Goal: Information Seeking & Learning: Learn about a topic

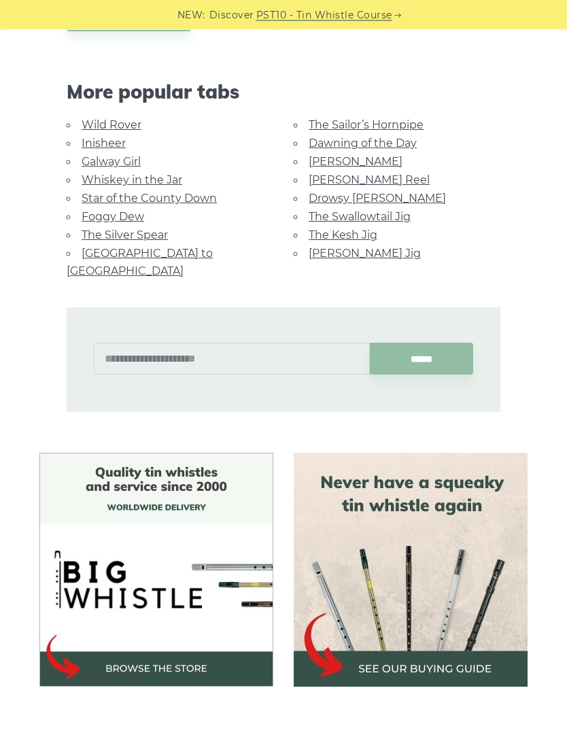
scroll to position [764, 0]
click at [320, 247] on link "[PERSON_NAME] Jig" at bounding box center [365, 253] width 112 height 13
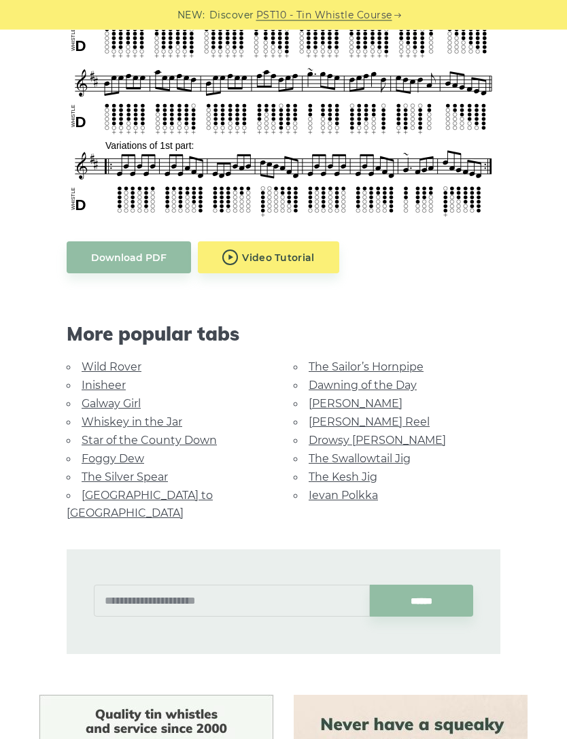
scroll to position [546, 0]
click at [127, 424] on link "Whiskey in the Jar" at bounding box center [132, 421] width 101 height 13
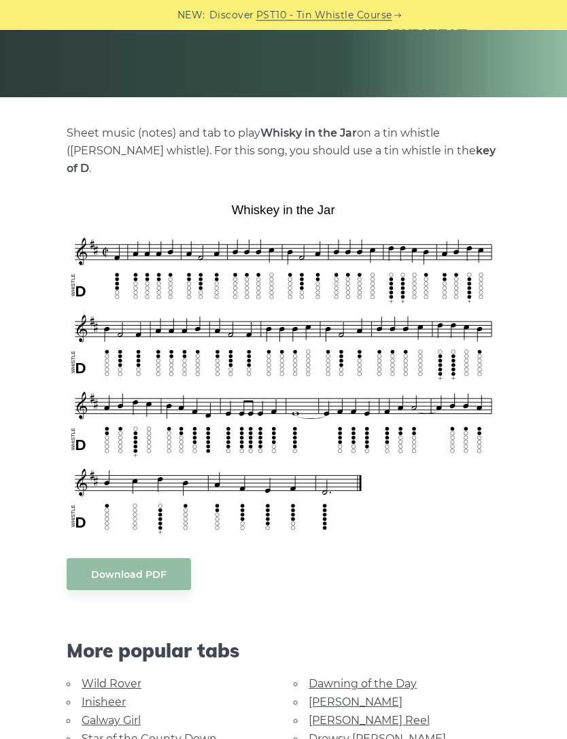
scroll to position [213, 0]
click at [126, 677] on link "Wild Rover" at bounding box center [112, 683] width 60 height 13
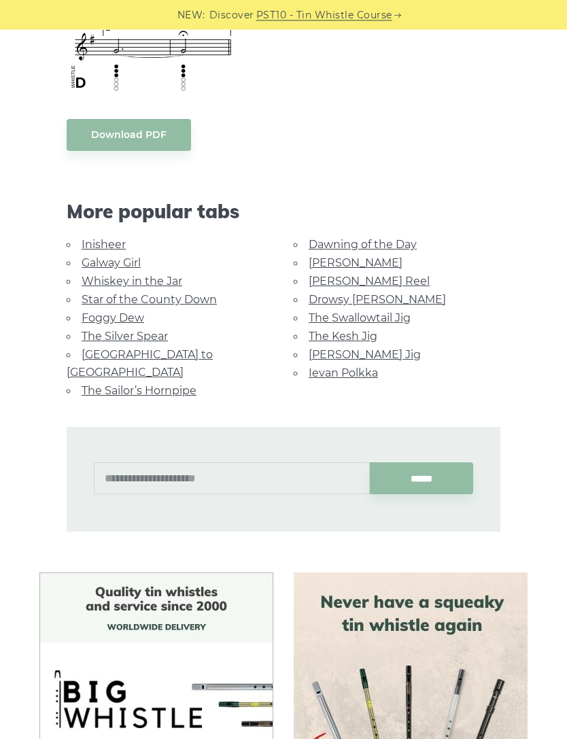
scroll to position [1119, 0]
click at [309, 330] on link "The Kesh Jig" at bounding box center [343, 336] width 69 height 13
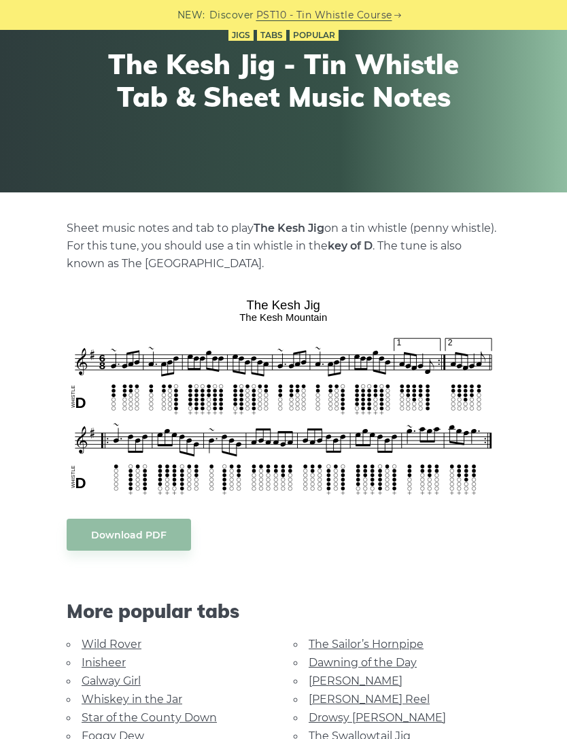
scroll to position [145, 0]
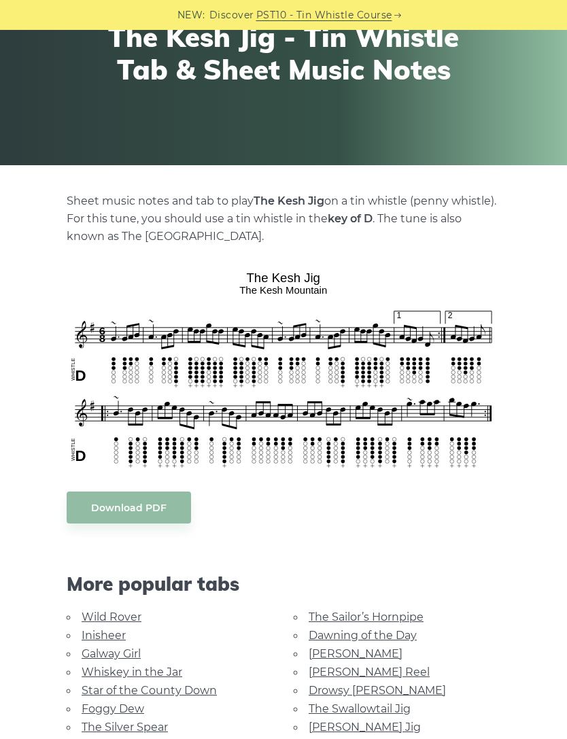
click at [355, 666] on link "[PERSON_NAME] Reel" at bounding box center [369, 671] width 121 height 13
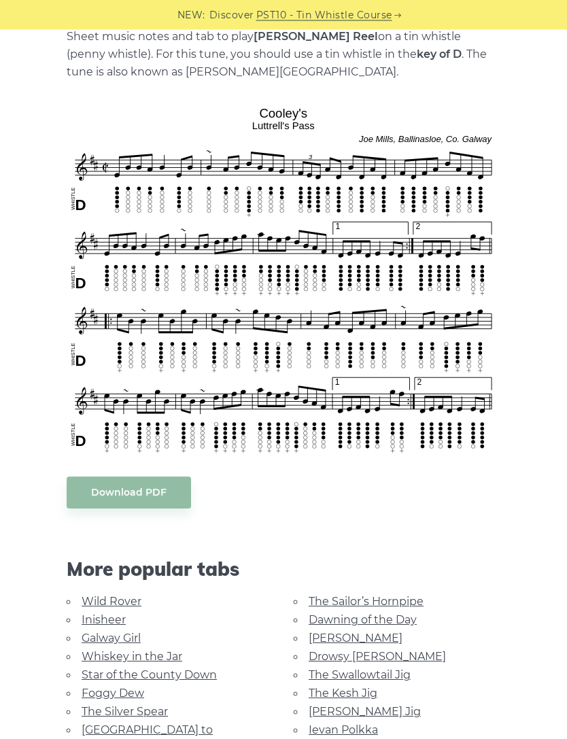
scroll to position [308, 0]
